Goal: Task Accomplishment & Management: Use online tool/utility

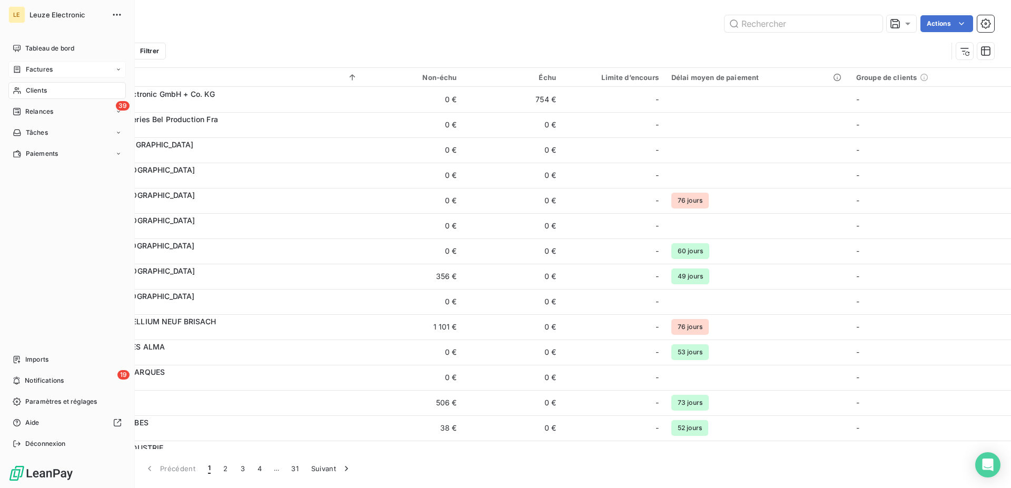
click at [35, 72] on span "Factures" at bounding box center [39, 69] width 27 height 9
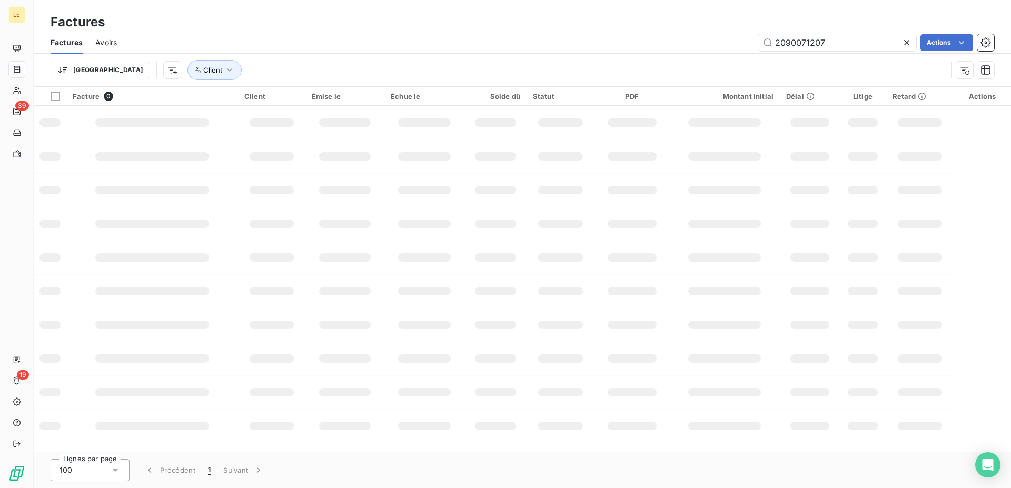
click at [751, 25] on div "Factures" at bounding box center [523, 22] width 978 height 19
drag, startPoint x: 831, startPoint y: 43, endPoint x: 802, endPoint y: 46, distance: 29.1
click at [802, 46] on input "2090071207" at bounding box center [837, 42] width 158 height 17
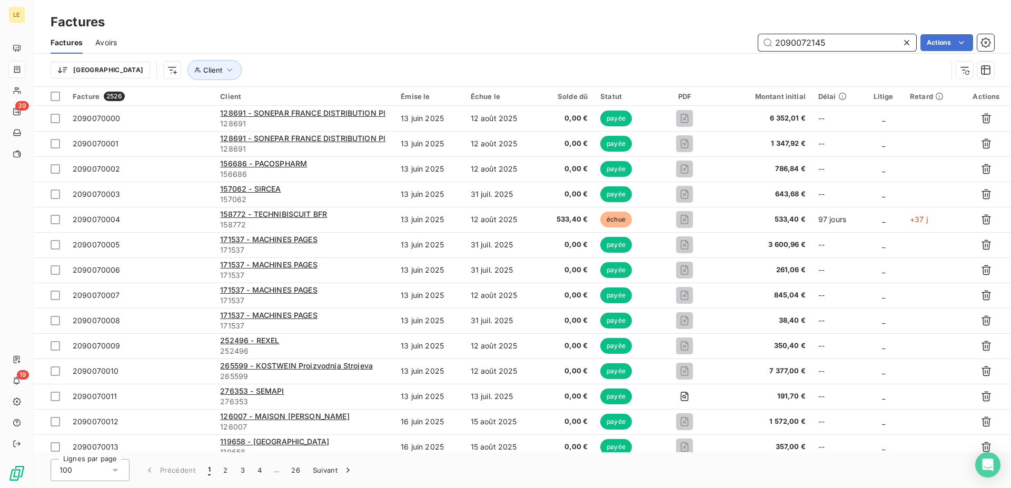
type input "2090072145"
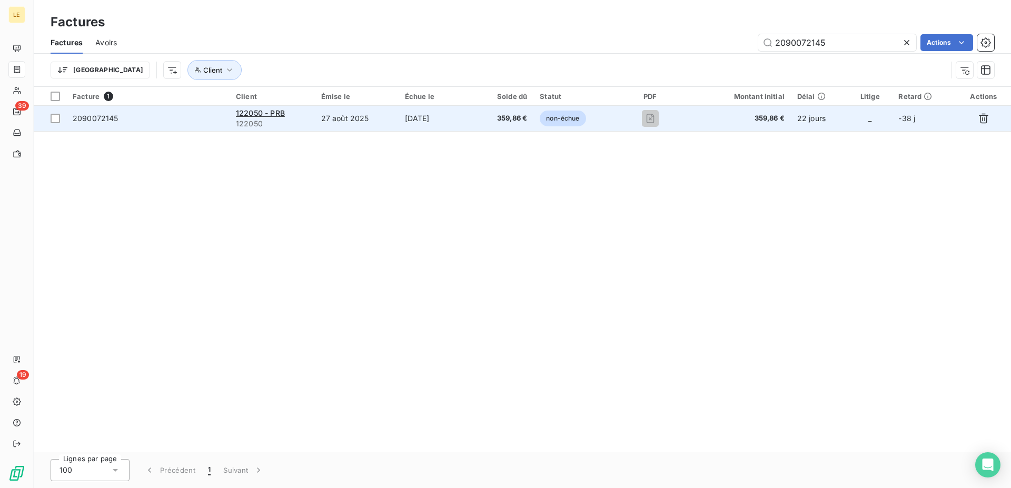
click at [285, 114] on div "122050 - PRB" at bounding box center [272, 113] width 73 height 11
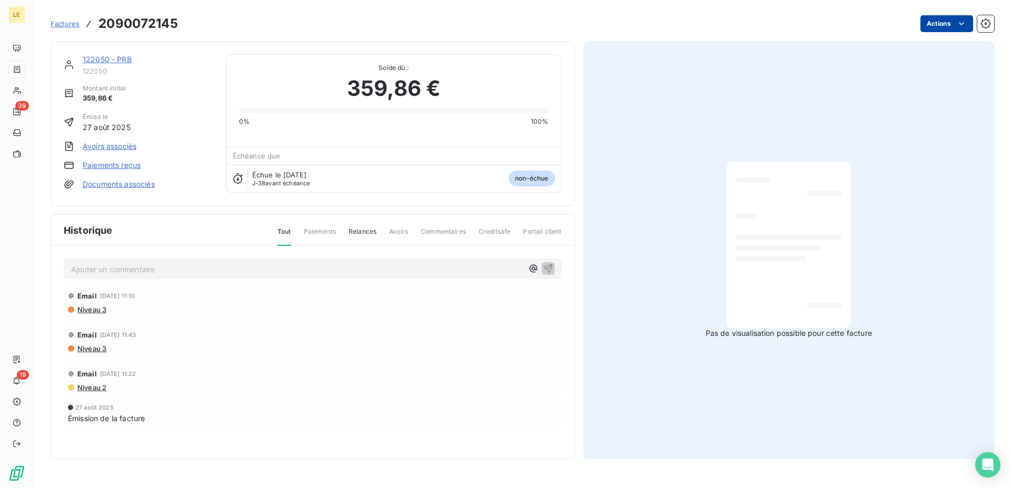
click at [955, 22] on html "LE 39 19 Factures 2090072145 Actions 122050 - PRB 122050 Montant initial 359,86…" at bounding box center [505, 244] width 1011 height 488
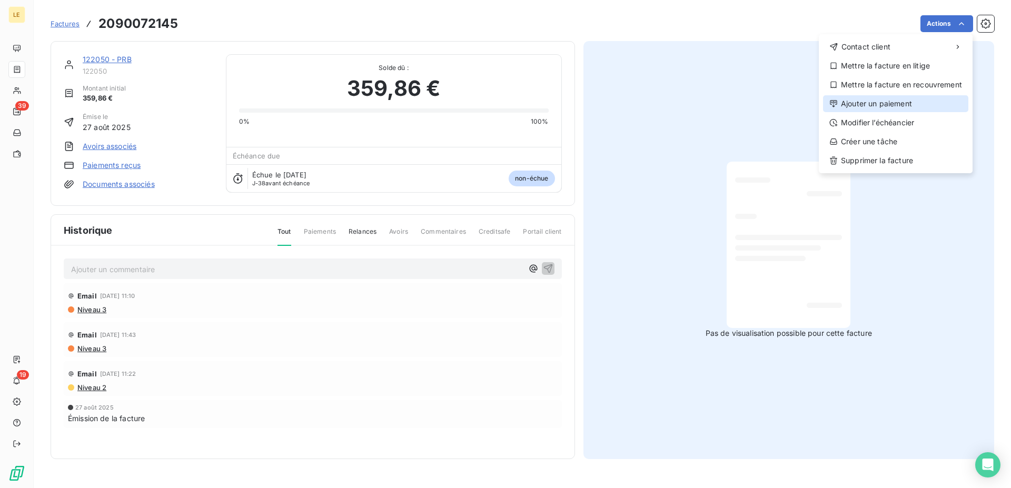
click at [890, 110] on div "Ajouter un paiement" at bounding box center [895, 103] width 145 height 17
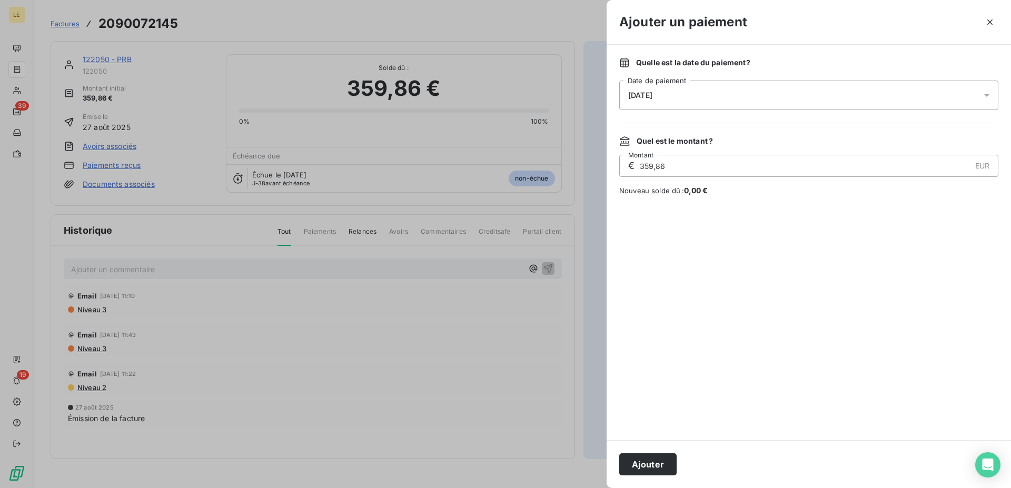
click at [728, 97] on div "[DATE]" at bounding box center [808, 95] width 379 height 29
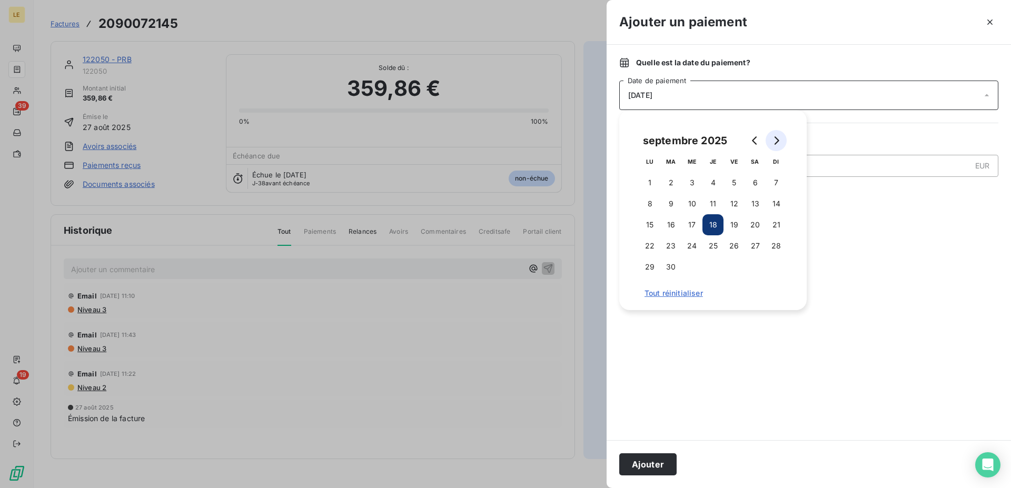
click at [783, 143] on button "Go to next month" at bounding box center [776, 140] width 21 height 21
click at [695, 224] on button "15" at bounding box center [692, 224] width 21 height 21
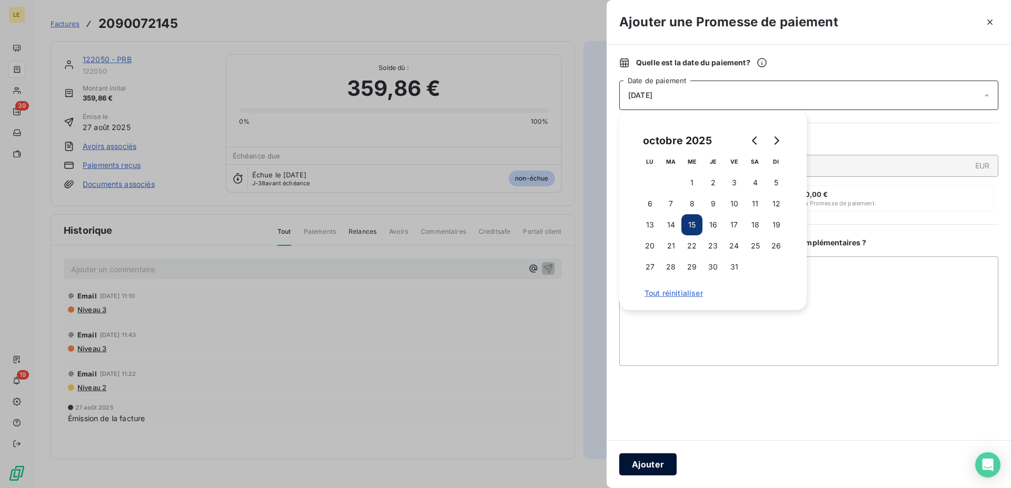
click at [645, 465] on button "Ajouter" at bounding box center [647, 464] width 57 height 22
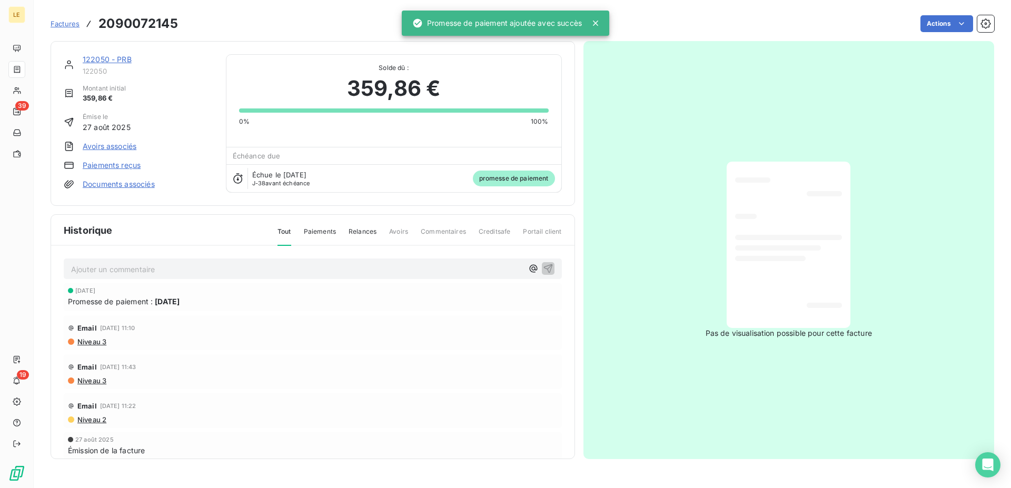
click at [103, 60] on link "122050 - PRB" at bounding box center [107, 59] width 49 height 9
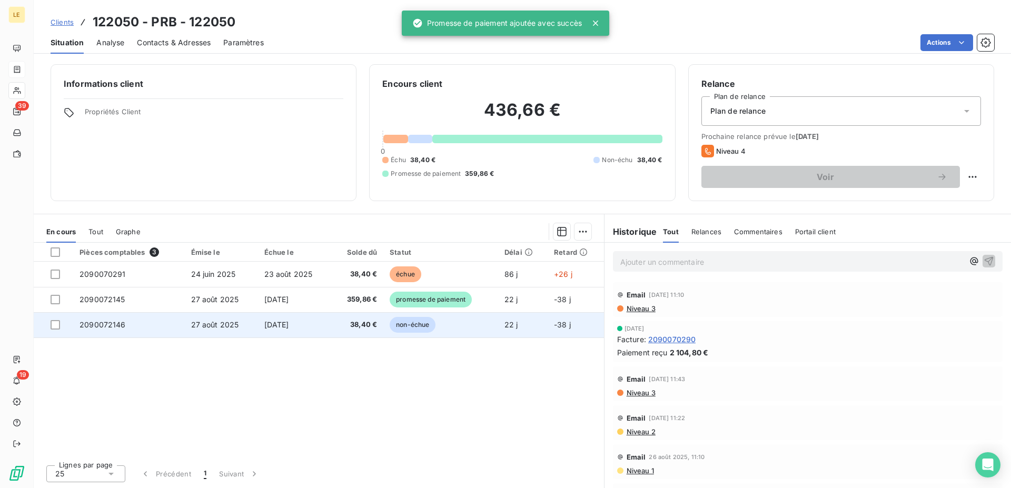
click at [329, 323] on td "[DATE]" at bounding box center [295, 324] width 74 height 25
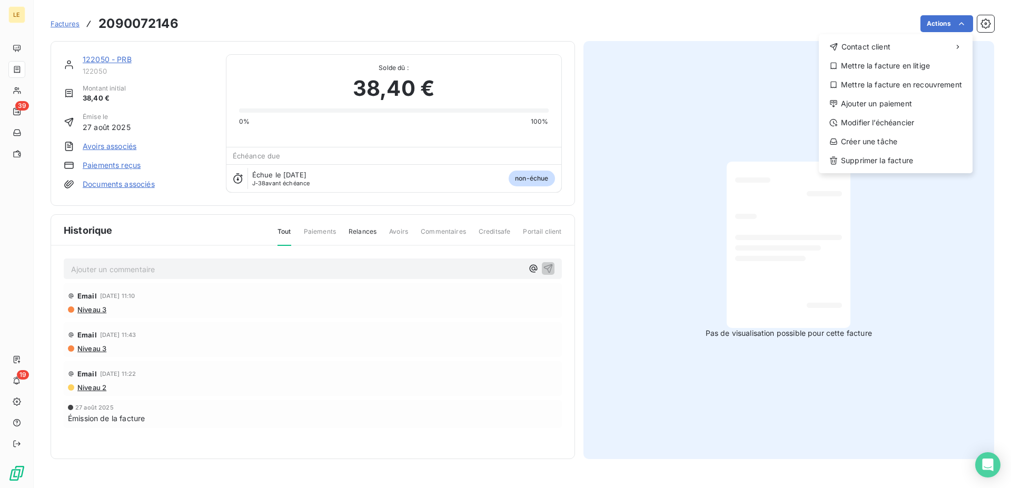
click at [962, 28] on html "LE 39 19 Factures [PHONE_NUMBER] Actions Contact client Mettre la facture en li…" at bounding box center [505, 244] width 1011 height 488
click at [906, 107] on div "Ajouter un paiement" at bounding box center [895, 103] width 145 height 17
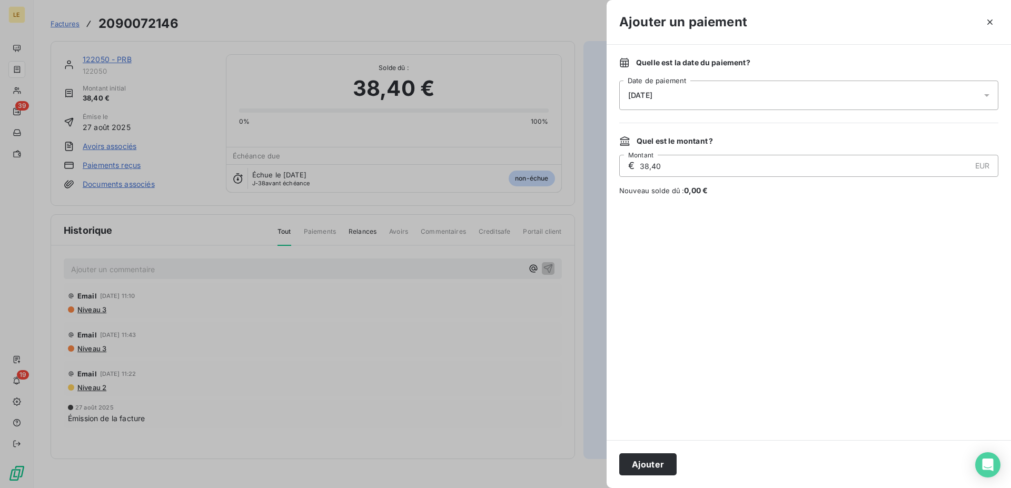
drag, startPoint x: 733, startPoint y: 93, endPoint x: 730, endPoint y: 105, distance: 11.9
click at [732, 94] on div "[DATE]" at bounding box center [808, 95] width 379 height 29
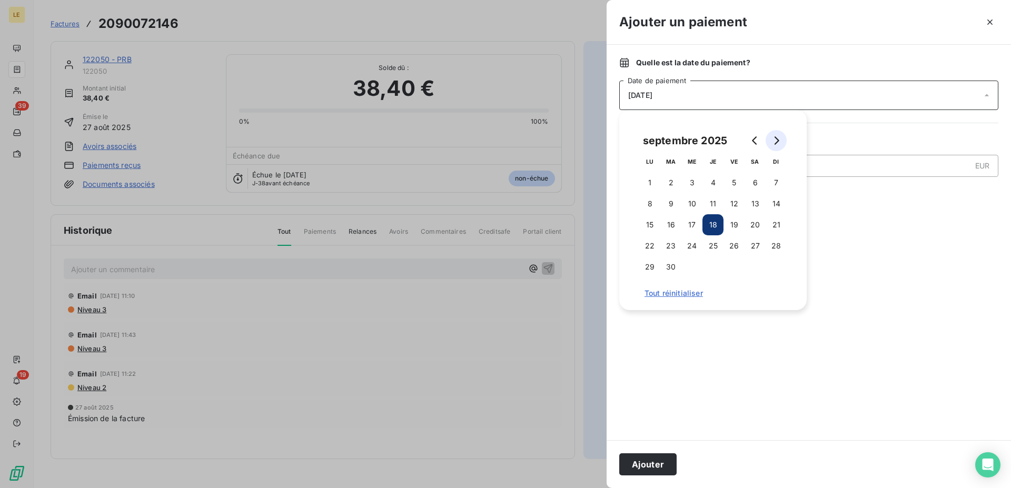
click at [781, 141] on button "Go to next month" at bounding box center [776, 140] width 21 height 21
click at [692, 228] on button "15" at bounding box center [692, 224] width 21 height 21
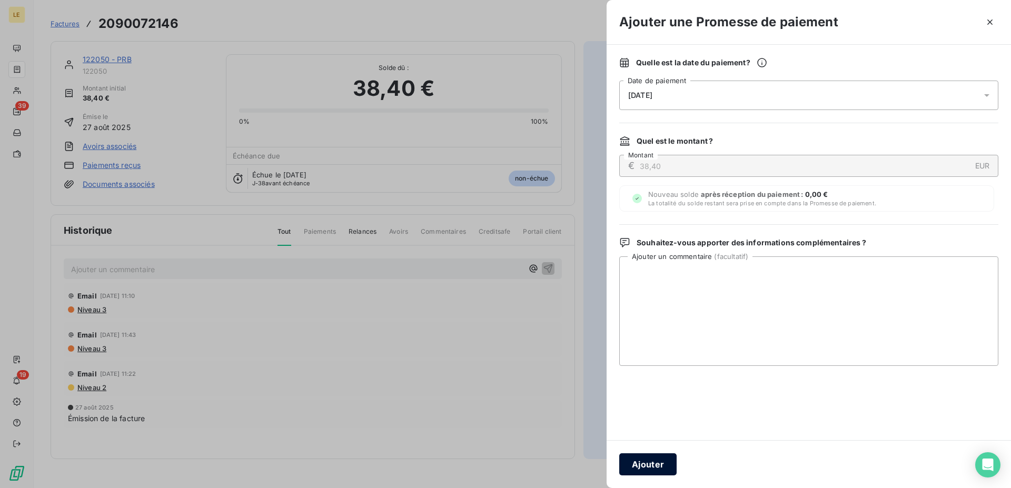
drag, startPoint x: 630, startPoint y: 452, endPoint x: 635, endPoint y: 458, distance: 7.8
click at [631, 453] on div "Ajouter" at bounding box center [809, 464] width 404 height 48
click at [637, 461] on button "Ajouter" at bounding box center [647, 464] width 57 height 22
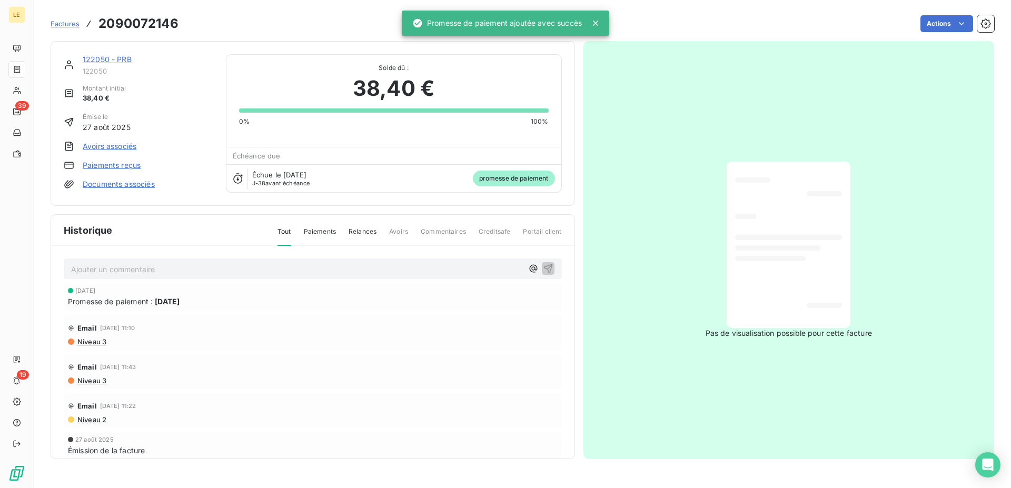
click at [124, 58] on link "122050 - PRB" at bounding box center [107, 59] width 49 height 9
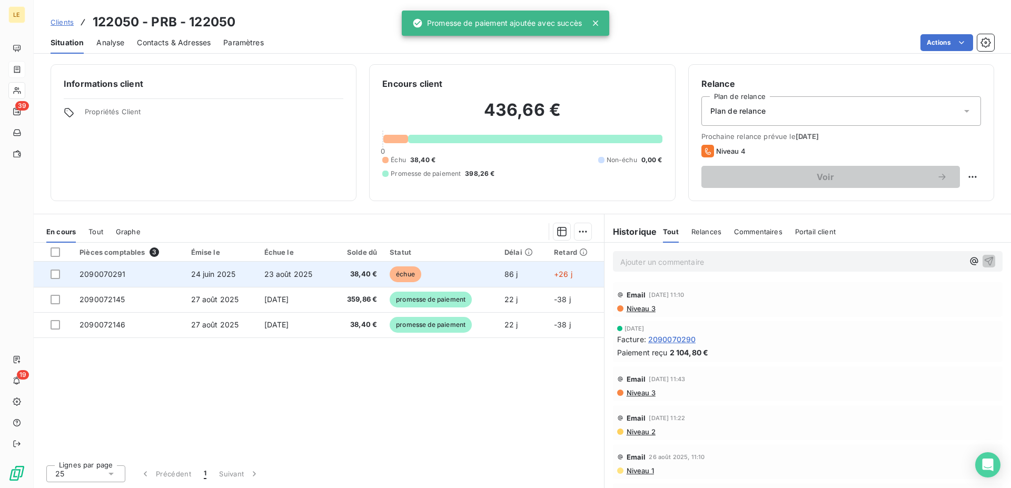
click at [480, 266] on td "échue" at bounding box center [440, 274] width 115 height 25
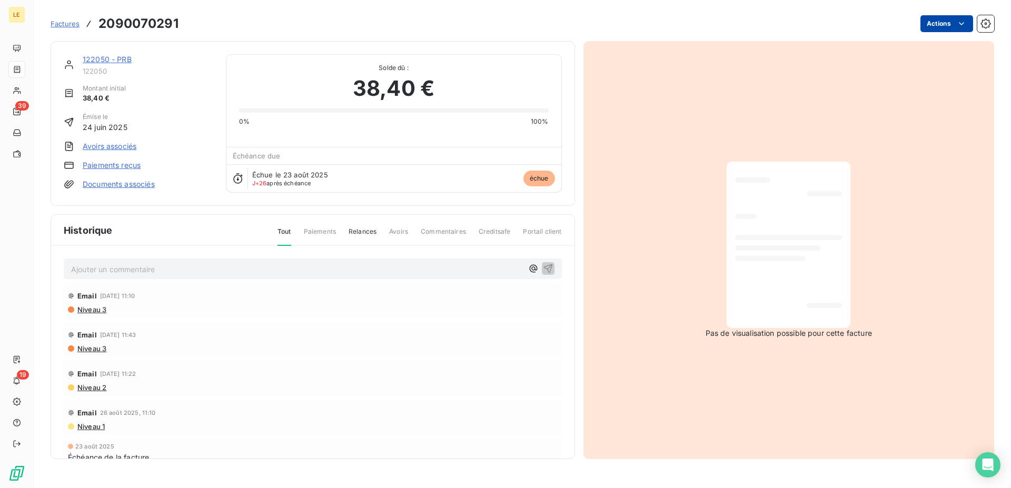
click at [957, 30] on html "LE 39 19 Factures 2090070291 Actions 122050 - PRB 122050 Montant initial 38,40 …" at bounding box center [505, 244] width 1011 height 488
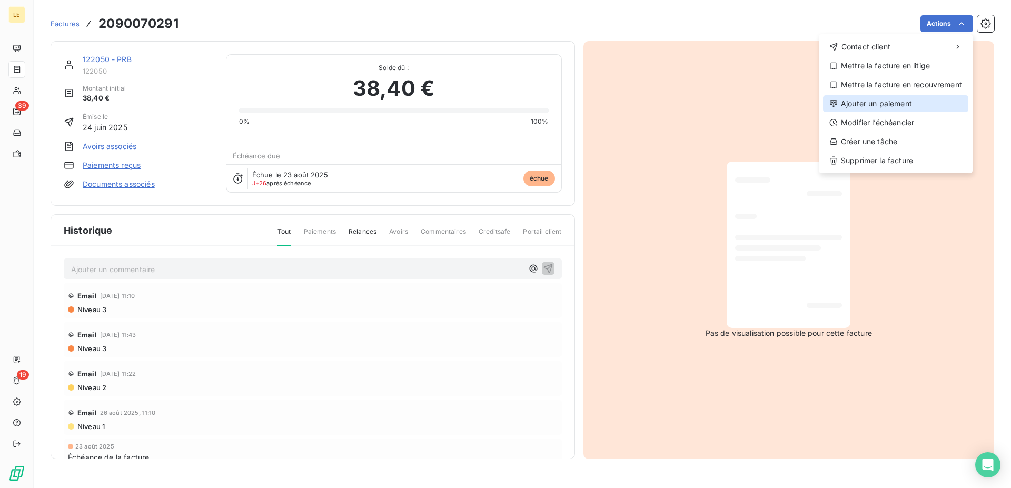
click at [892, 98] on div "Ajouter un paiement" at bounding box center [895, 103] width 145 height 17
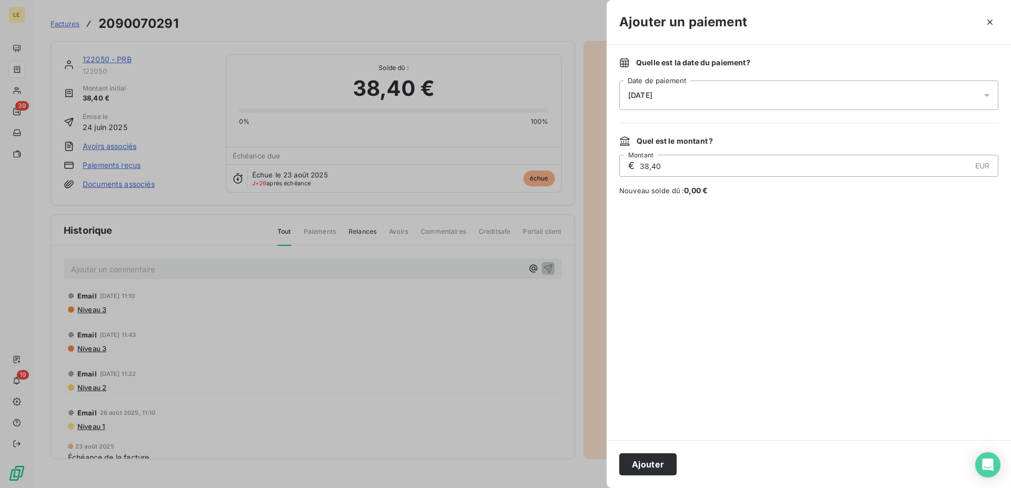
click at [659, 87] on div "[DATE]" at bounding box center [808, 95] width 379 height 29
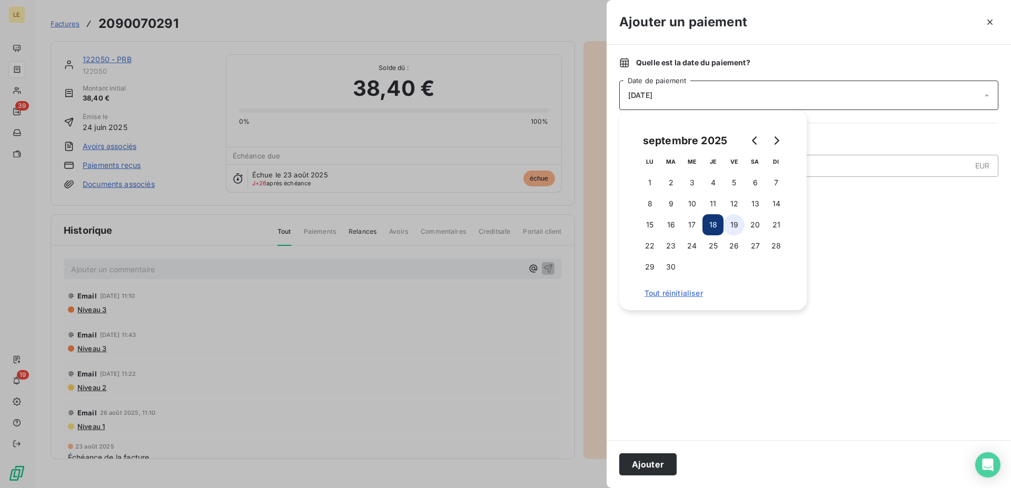
click at [738, 229] on button "19" at bounding box center [734, 224] width 21 height 21
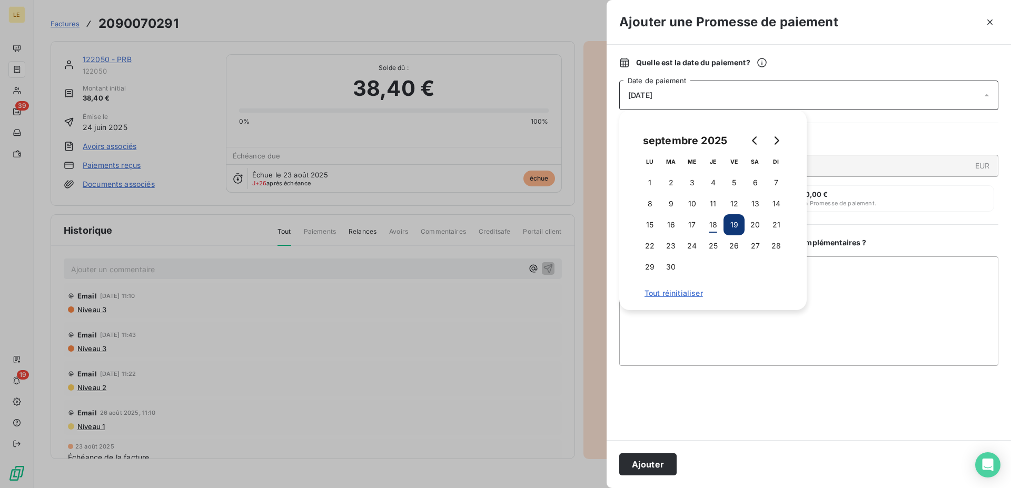
click at [748, 234] on td "20" at bounding box center [755, 224] width 21 height 21
click at [752, 224] on button "20" at bounding box center [755, 224] width 21 height 21
click at [630, 466] on button "Ajouter" at bounding box center [647, 464] width 57 height 22
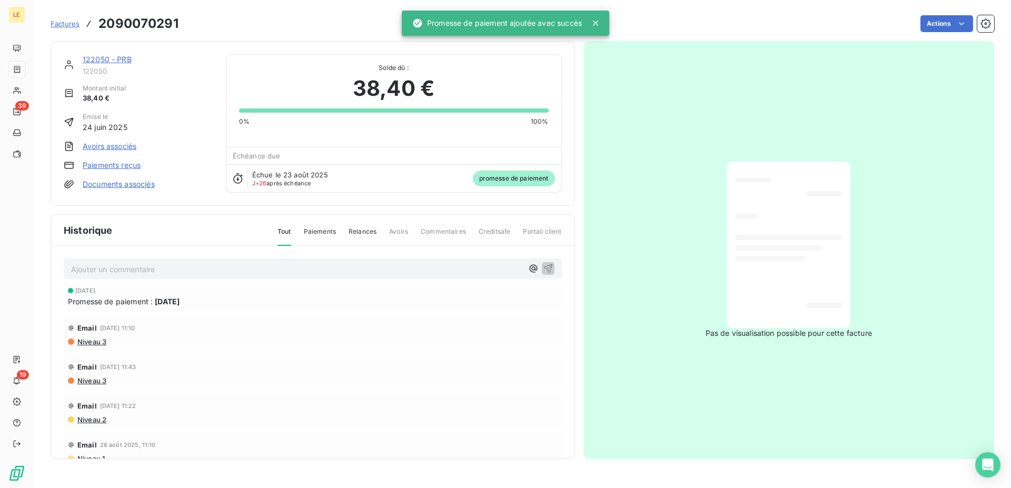
click at [61, 19] on link "Factures" at bounding box center [65, 23] width 29 height 11
